Goal: Task Accomplishment & Management: Use online tool/utility

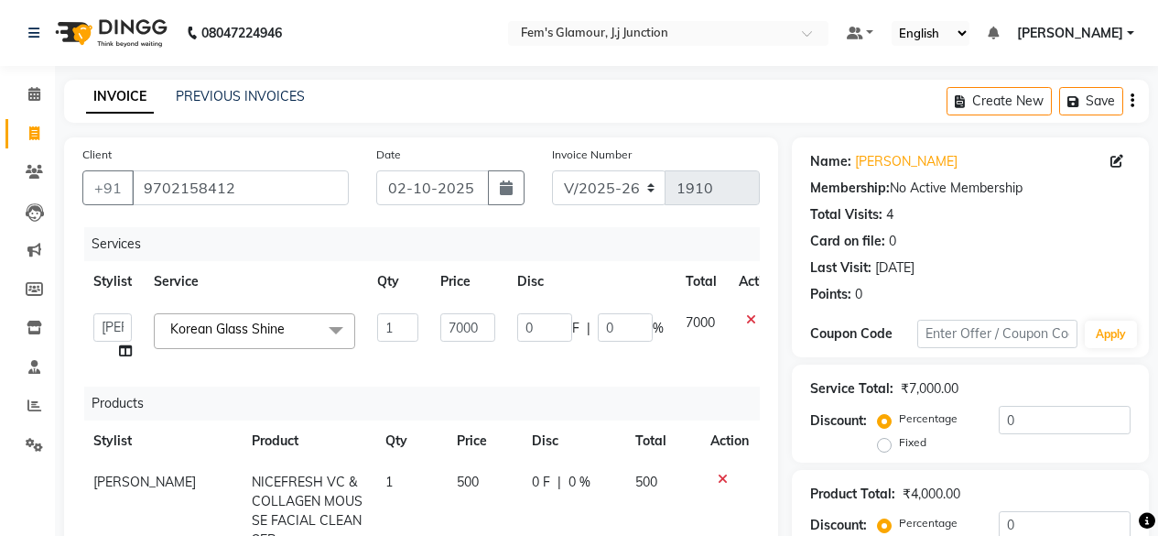
select select "4132"
select select "21526"
select select "product"
select select "22798"
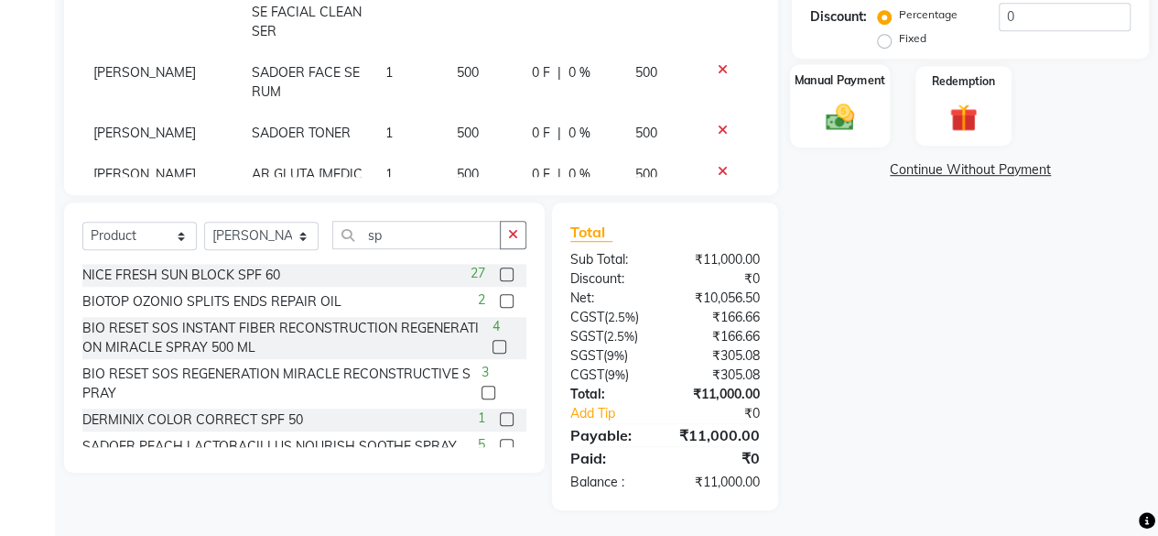
click at [849, 114] on img at bounding box center [840, 117] width 47 height 33
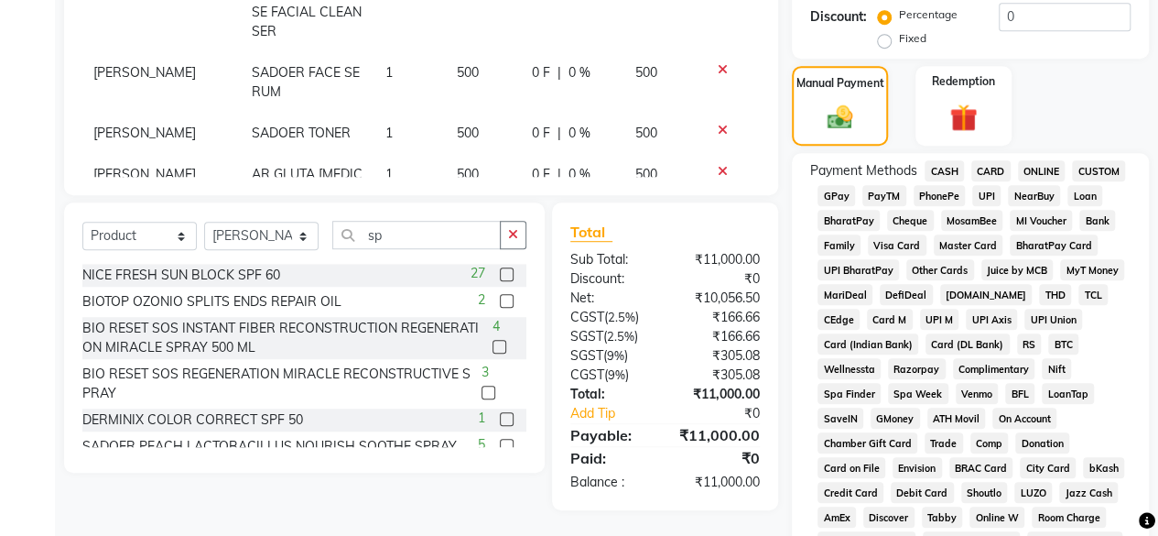
click at [954, 171] on span "CASH" at bounding box center [944, 170] width 39 height 21
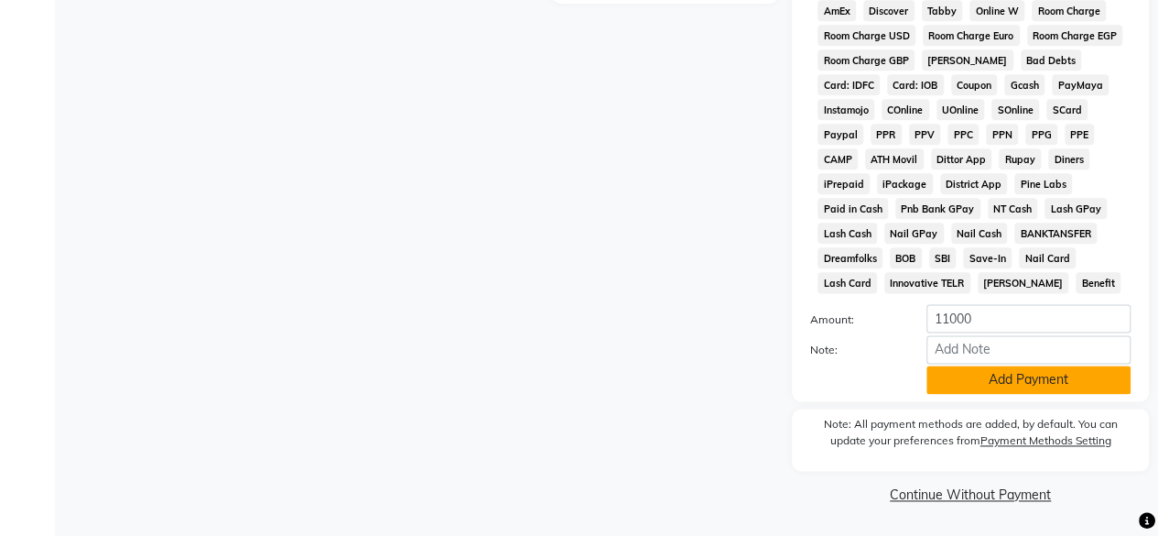
click at [1056, 370] on button "Add Payment" at bounding box center [1029, 379] width 204 height 28
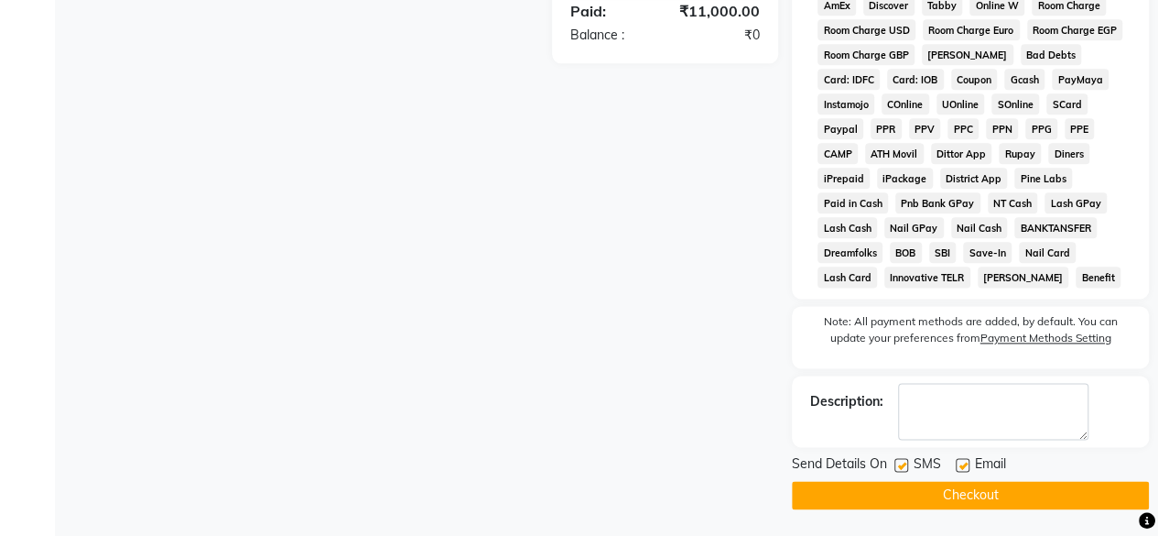
click at [953, 497] on button "Checkout" at bounding box center [970, 495] width 357 height 28
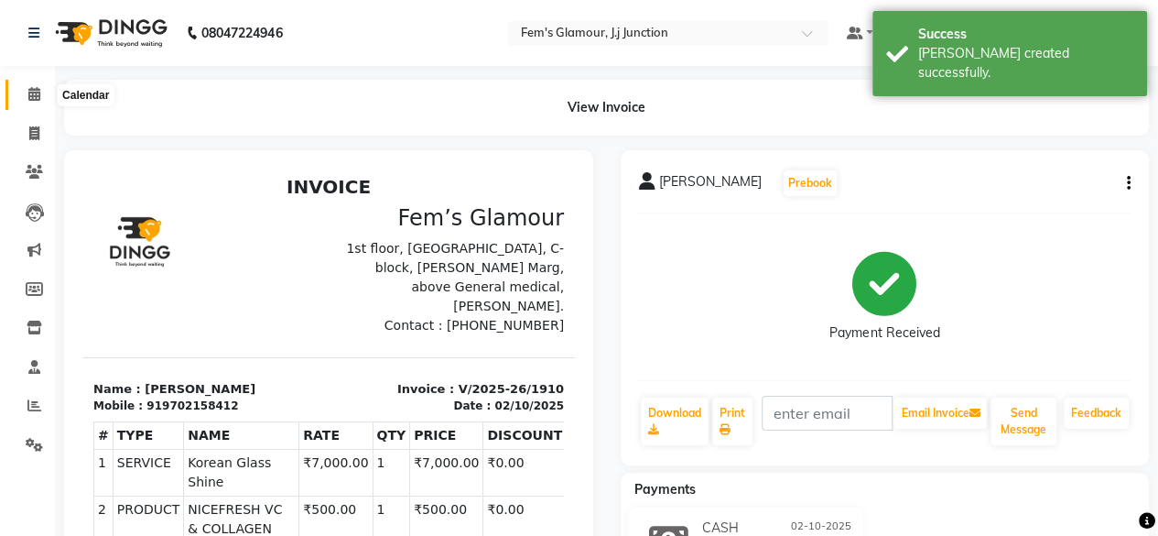
click at [33, 97] on icon at bounding box center [34, 94] width 12 height 14
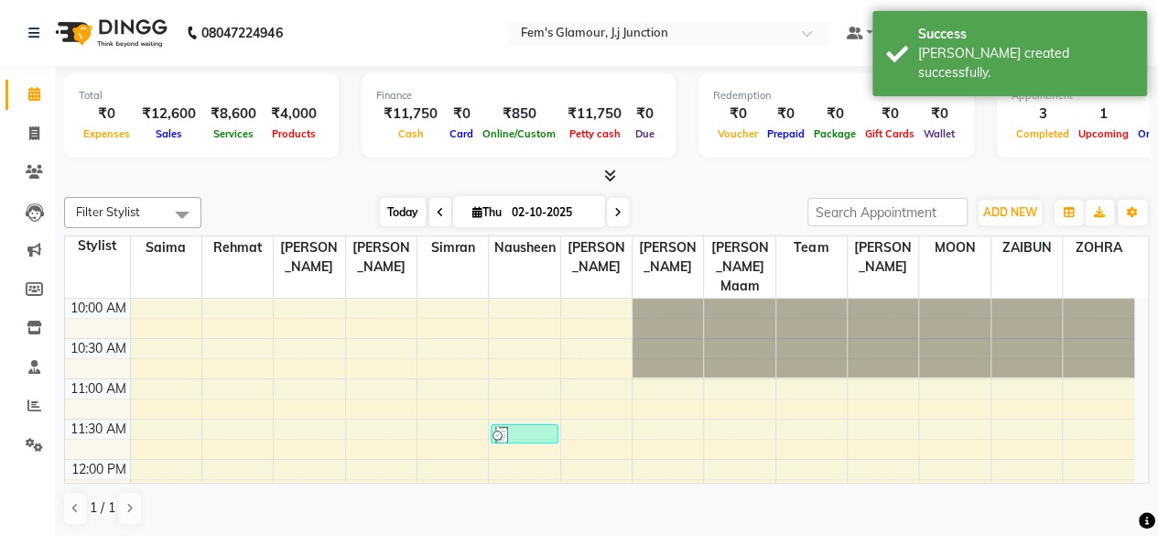
click at [394, 204] on span "Today" at bounding box center [403, 212] width 46 height 28
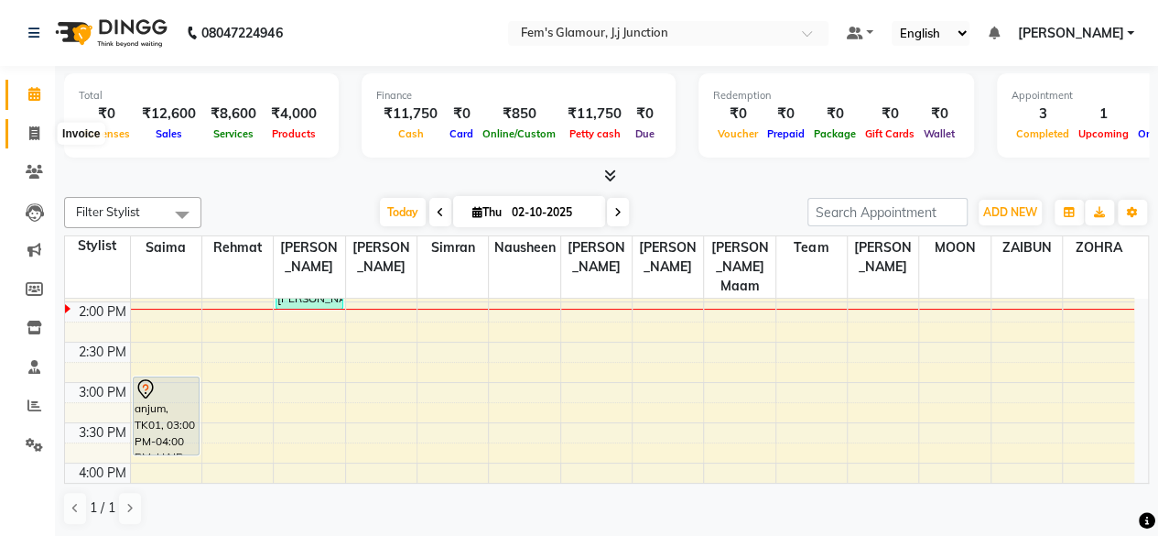
click at [33, 129] on icon at bounding box center [34, 133] width 10 height 14
select select "4132"
select select "service"
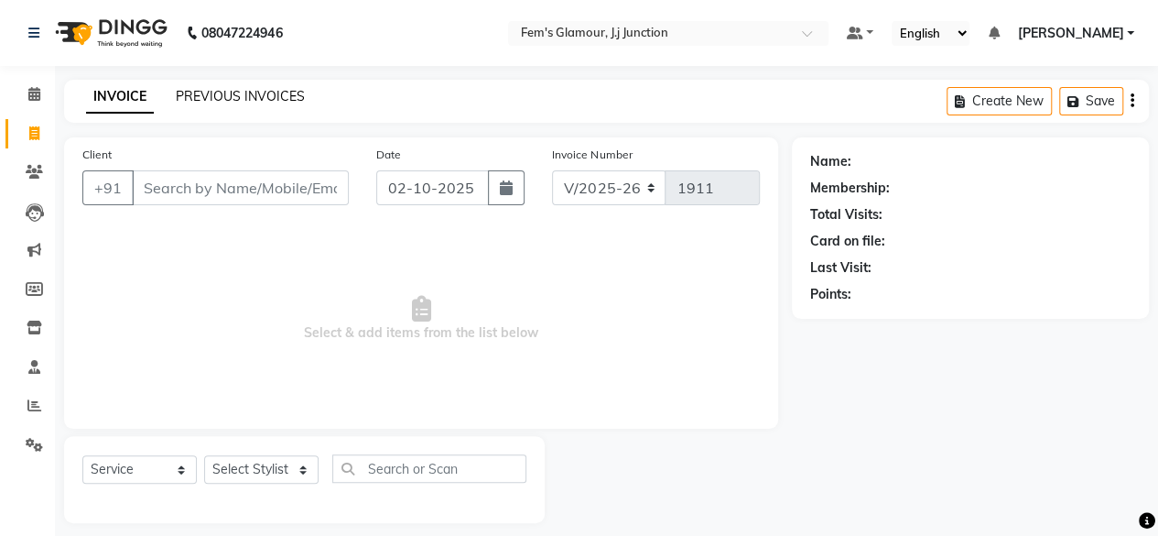
click at [207, 97] on link "PREVIOUS INVOICES" at bounding box center [240, 96] width 129 height 16
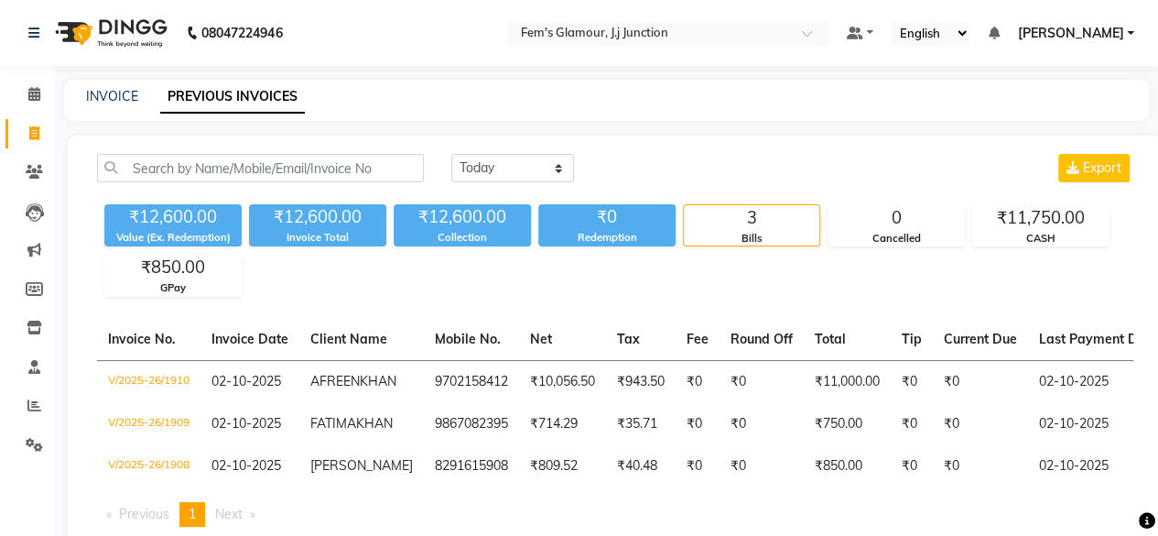
scroll to position [99, 0]
